Goal: Find specific page/section: Find specific page/section

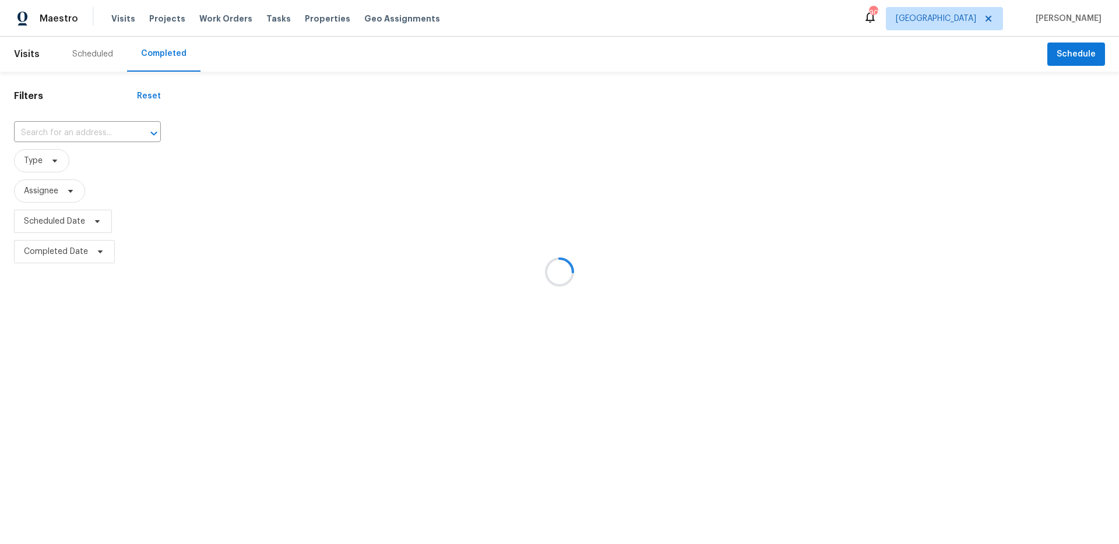
click at [988, 23] on div at bounding box center [559, 272] width 1119 height 544
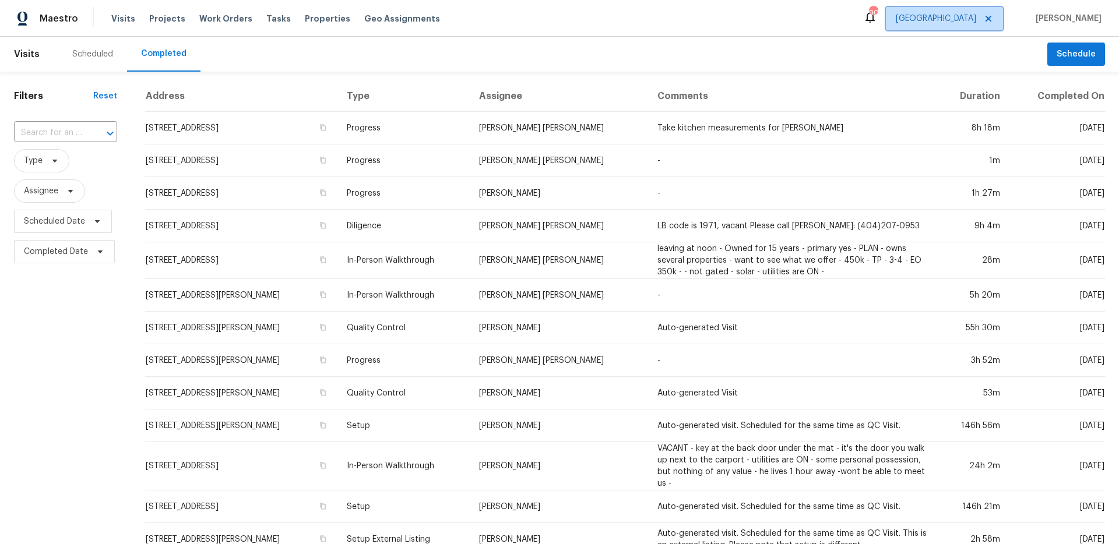
click at [976, 21] on span "[GEOGRAPHIC_DATA]" at bounding box center [936, 19] width 80 height 12
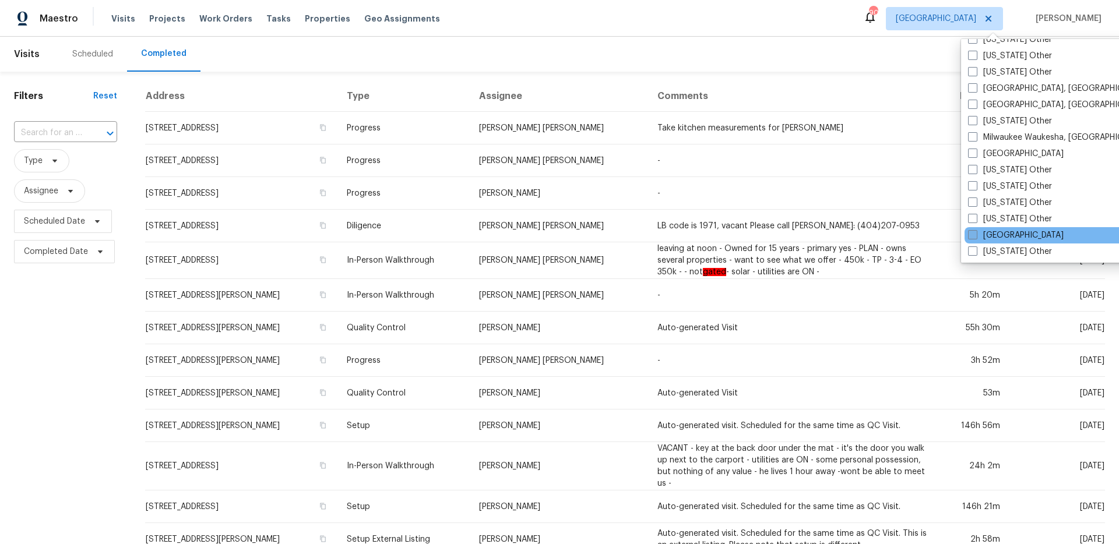
scroll to position [777, 0]
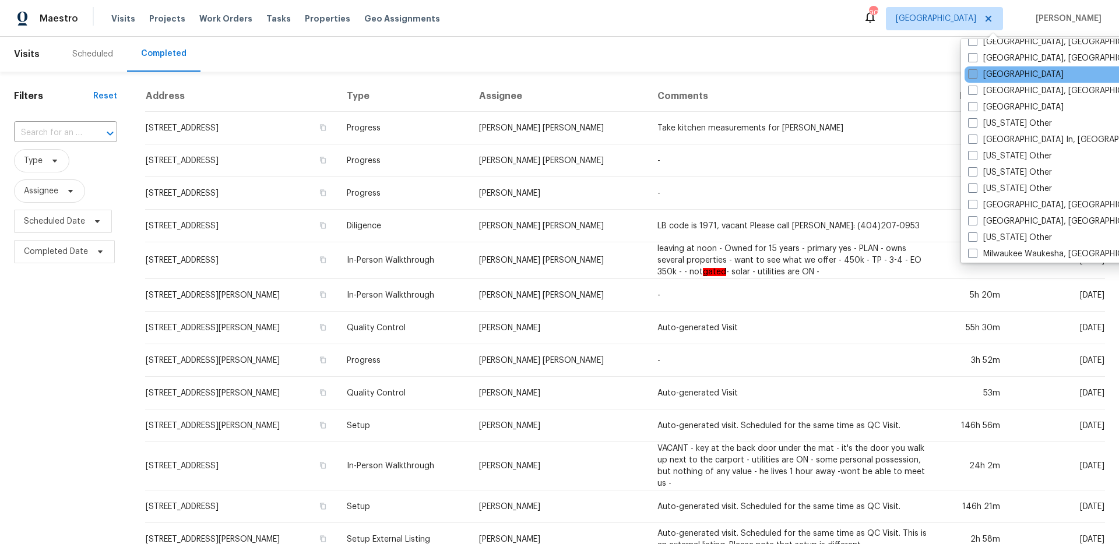
click at [977, 73] on span at bounding box center [972, 73] width 9 height 9
click at [976, 73] on input "[GEOGRAPHIC_DATA]" at bounding box center [972, 73] width 8 height 8
checkbox input "true"
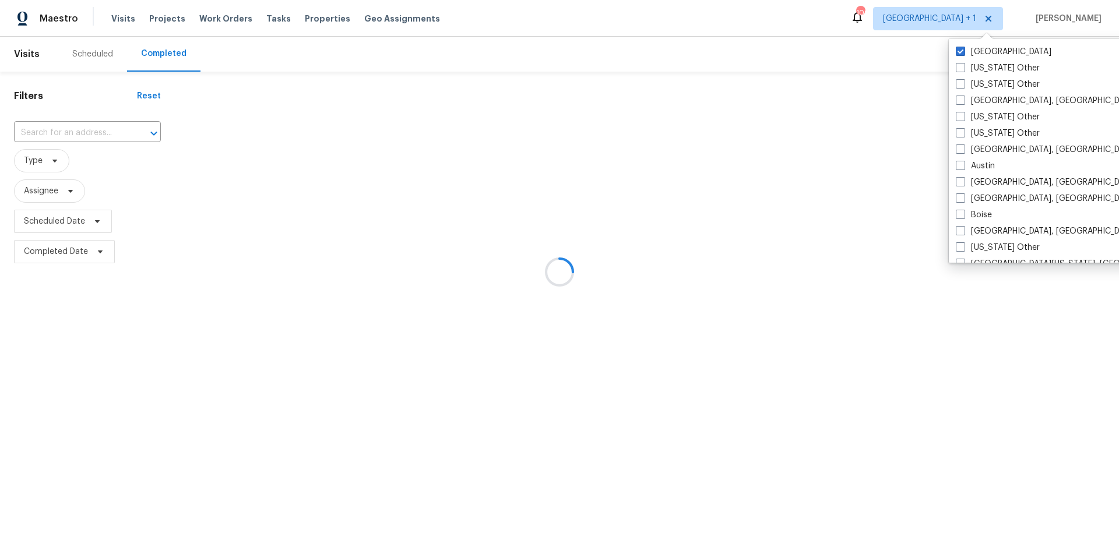
drag, startPoint x: 978, startPoint y: 54, endPoint x: 830, endPoint y: 55, distance: 148.1
click at [978, 54] on label "[GEOGRAPHIC_DATA]" at bounding box center [1004, 52] width 96 height 12
click at [964, 54] on input "[GEOGRAPHIC_DATA]" at bounding box center [960, 50] width 8 height 8
checkbox input "false"
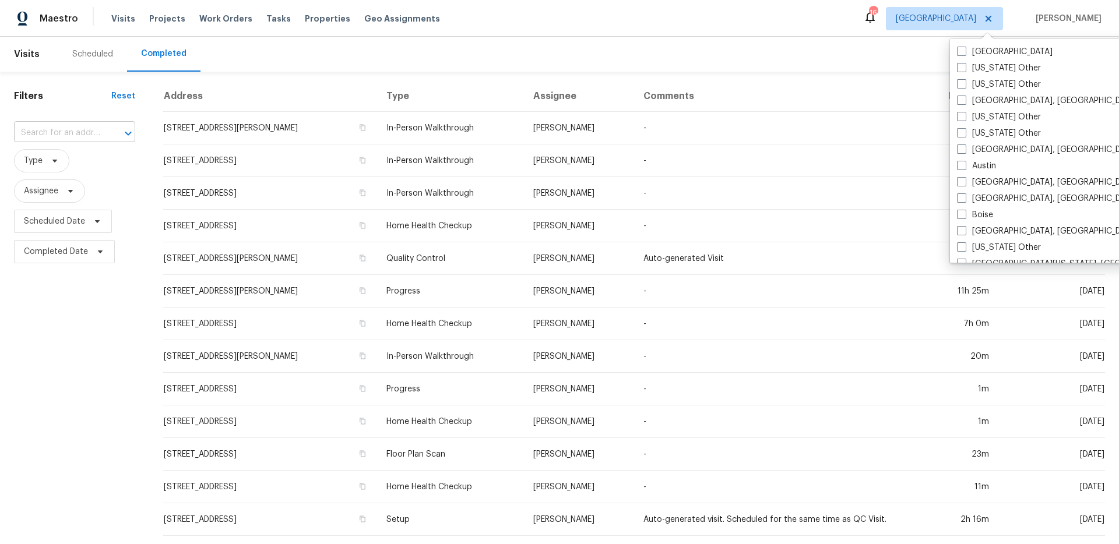
click at [76, 132] on input "text" at bounding box center [58, 133] width 89 height 18
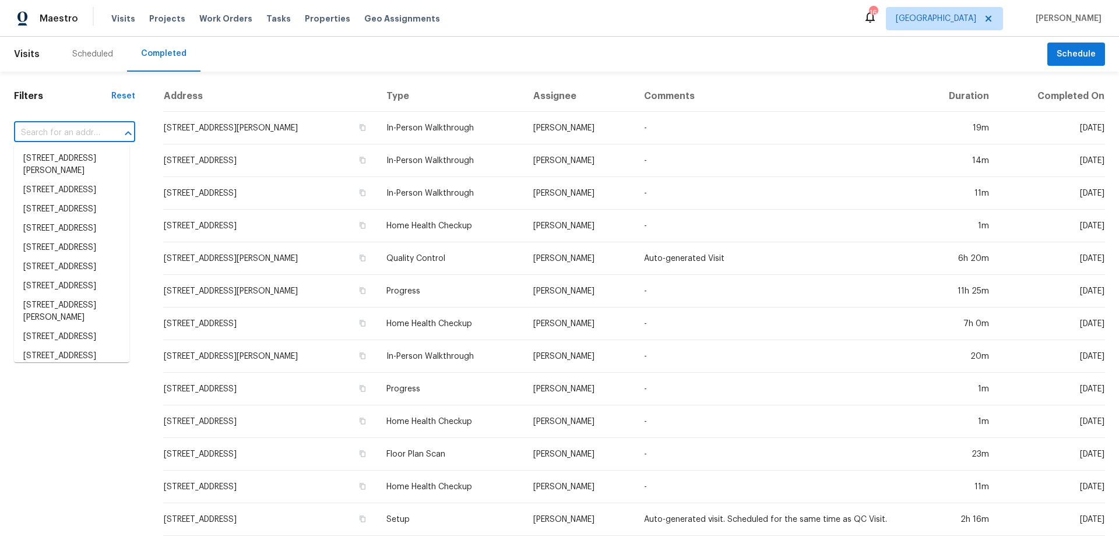
paste input "[STREET_ADDRESS]"
type input "[STREET_ADDRESS]"
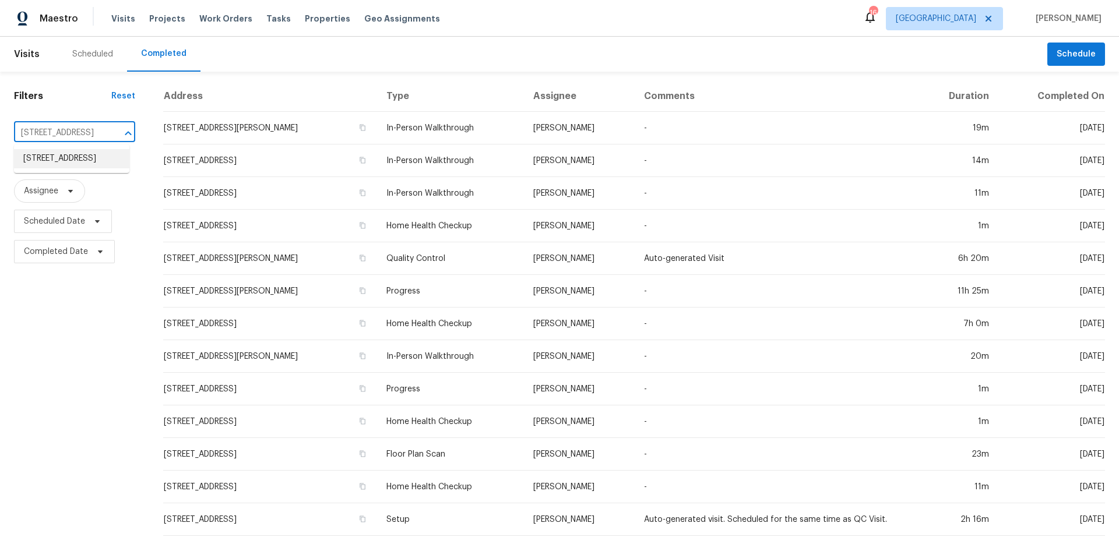
click at [69, 156] on li "[STREET_ADDRESS]" at bounding box center [71, 158] width 115 height 19
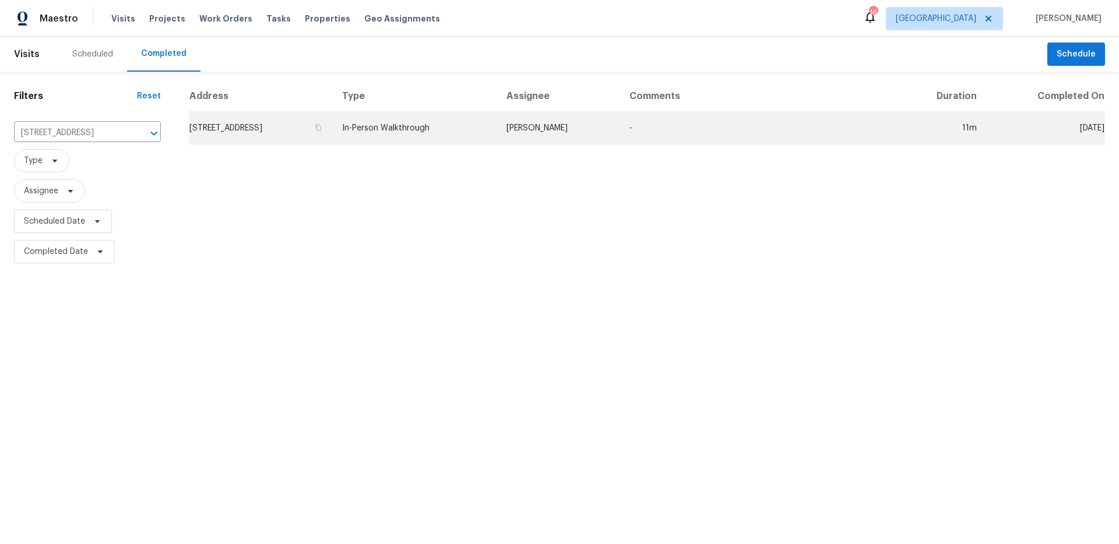
click at [333, 141] on td "[STREET_ADDRESS]" at bounding box center [261, 128] width 144 height 33
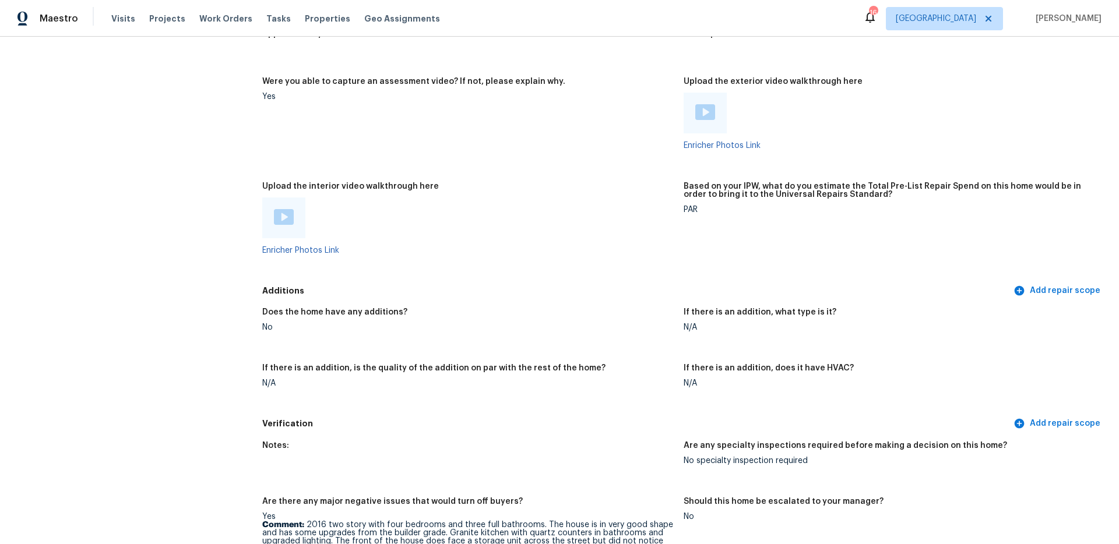
scroll to position [1974, 0]
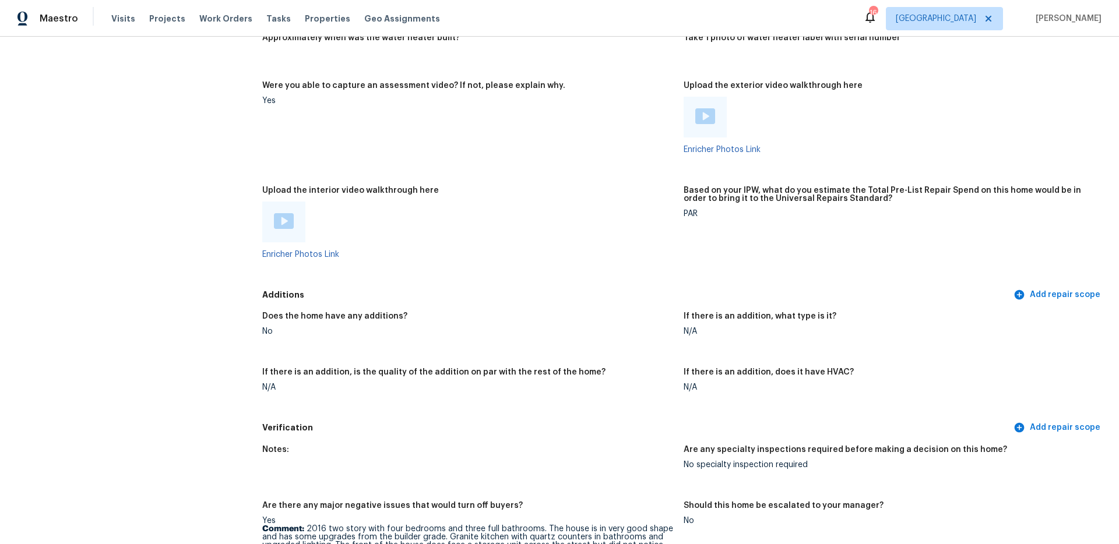
click at [262, 210] on div at bounding box center [283, 222] width 43 height 41
click at [285, 213] on img at bounding box center [284, 221] width 20 height 16
